Goal: Go to known website: Access a specific website the user already knows

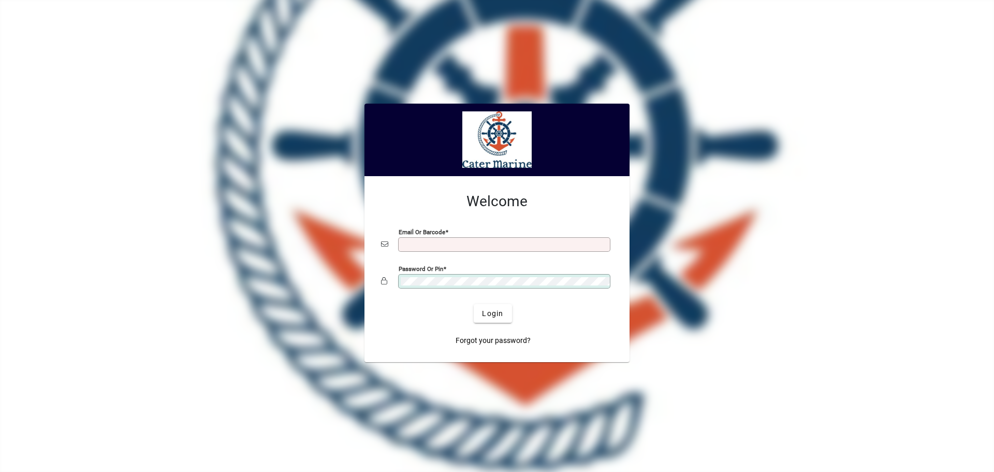
click at [437, 246] on input "Email or Barcode" at bounding box center [505, 244] width 209 height 8
click at [437, 246] on input "**********" at bounding box center [505, 244] width 209 height 8
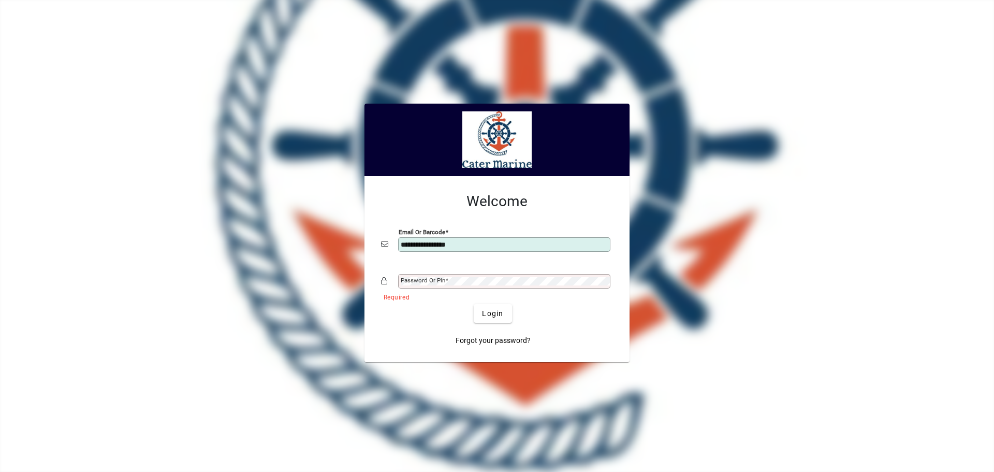
type input "**********"
click at [474, 304] on button "Login" at bounding box center [493, 313] width 38 height 19
